Goal: Task Accomplishment & Management: Use online tool/utility

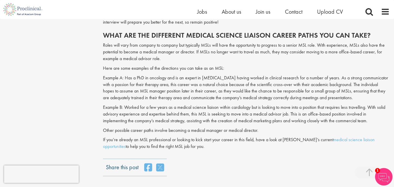
scroll to position [642, 0]
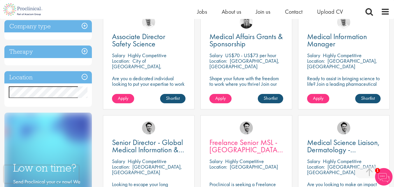
scroll to position [88, 0]
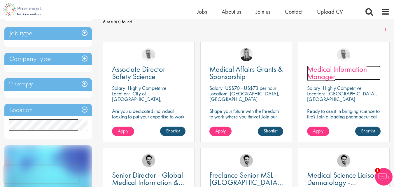
click at [333, 72] on span "Medical Information Manager" at bounding box center [337, 72] width 60 height 17
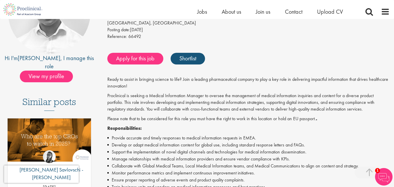
scroll to position [88, 0]
